Goal: Transaction & Acquisition: Purchase product/service

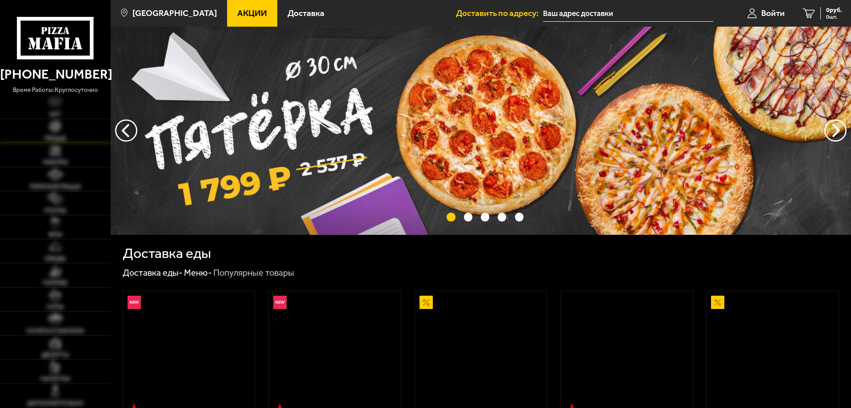
click at [62, 132] on link "Пицца" at bounding box center [55, 131] width 111 height 24
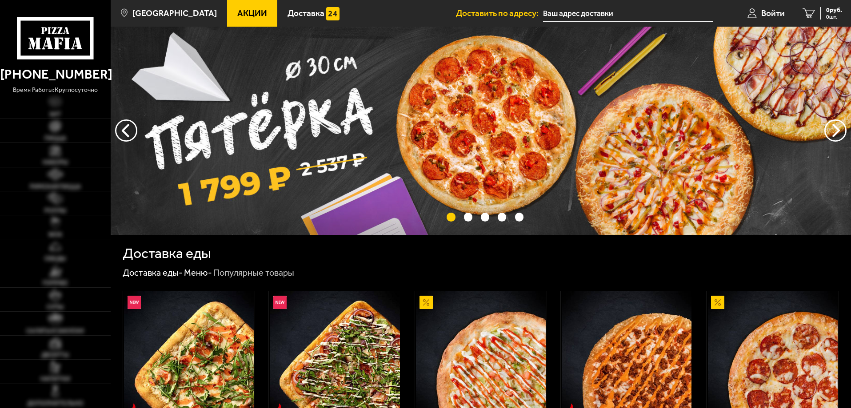
type input "7-я линия [GEOGRAPHIC_DATA], 62"
click at [59, 132] on img at bounding box center [55, 126] width 12 height 12
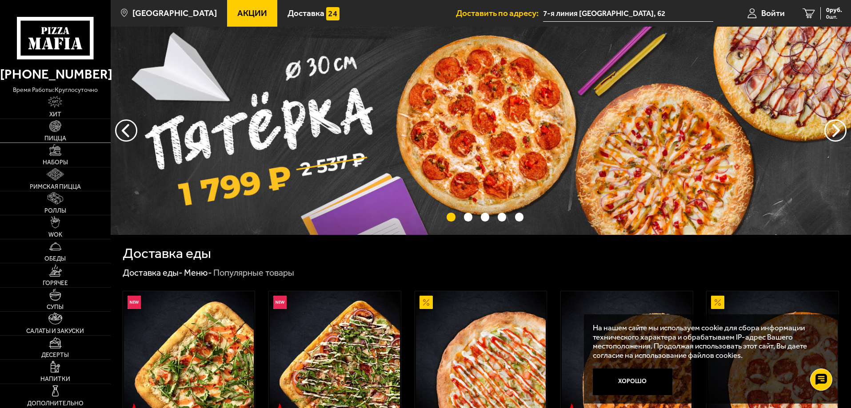
click at [70, 133] on link "Пицца" at bounding box center [55, 131] width 111 height 24
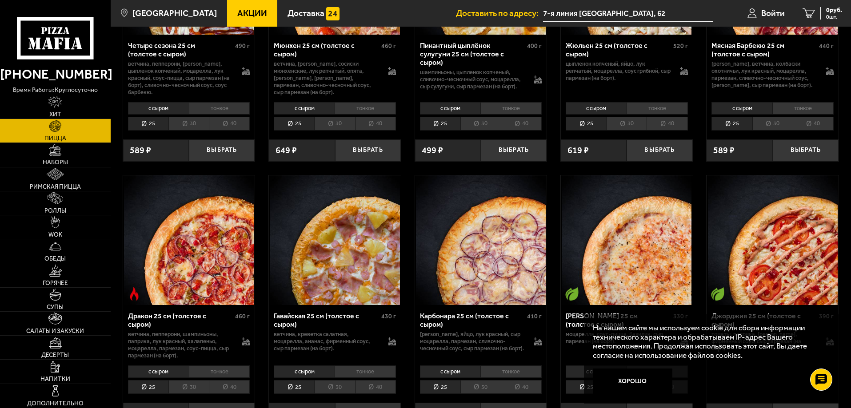
scroll to position [1111, 0]
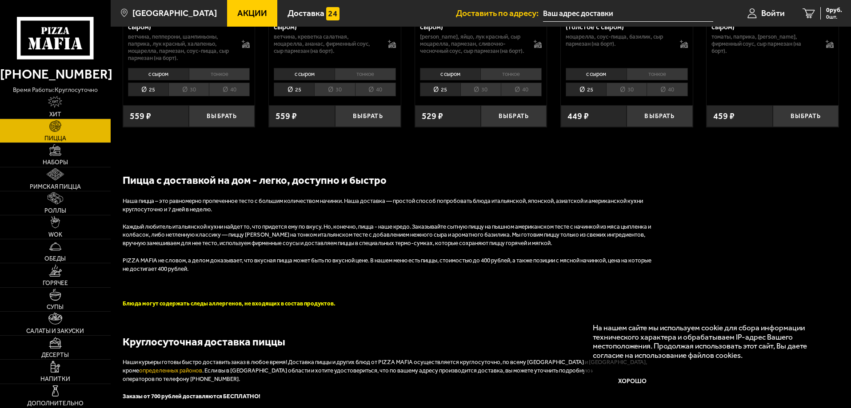
type input "7-я линия [GEOGRAPHIC_DATA], 62"
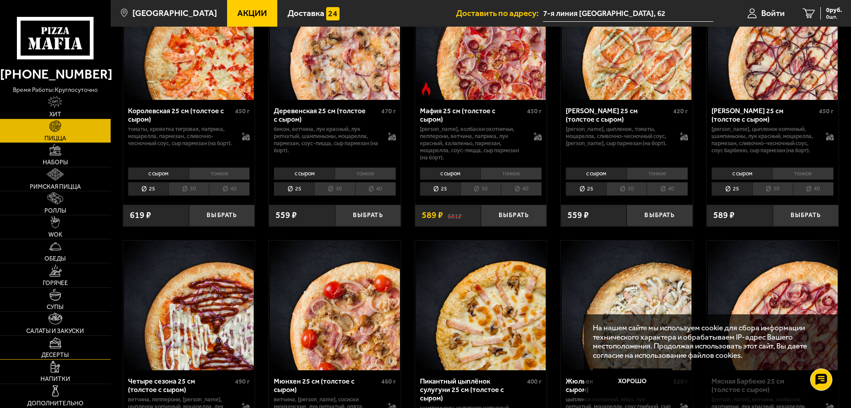
scroll to position [977, 0]
